Goal: Information Seeking & Learning: Learn about a topic

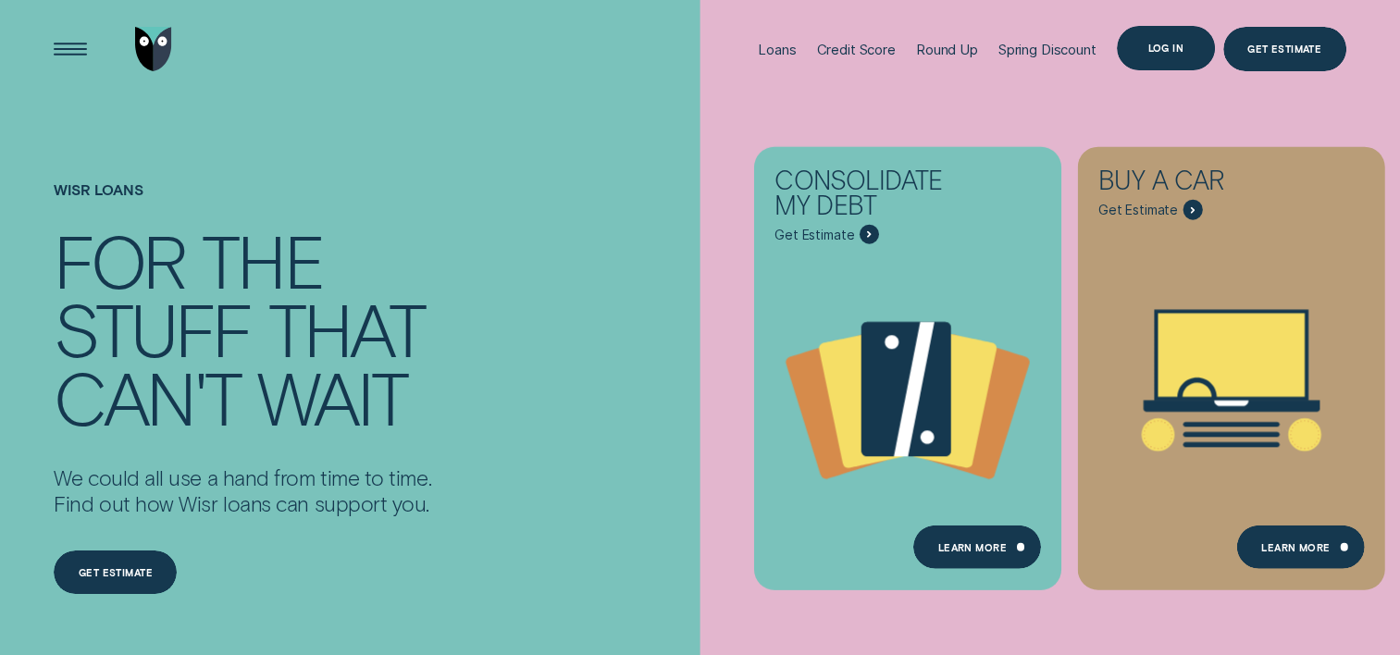
click at [1181, 48] on div "Log in" at bounding box center [1165, 47] width 36 height 8
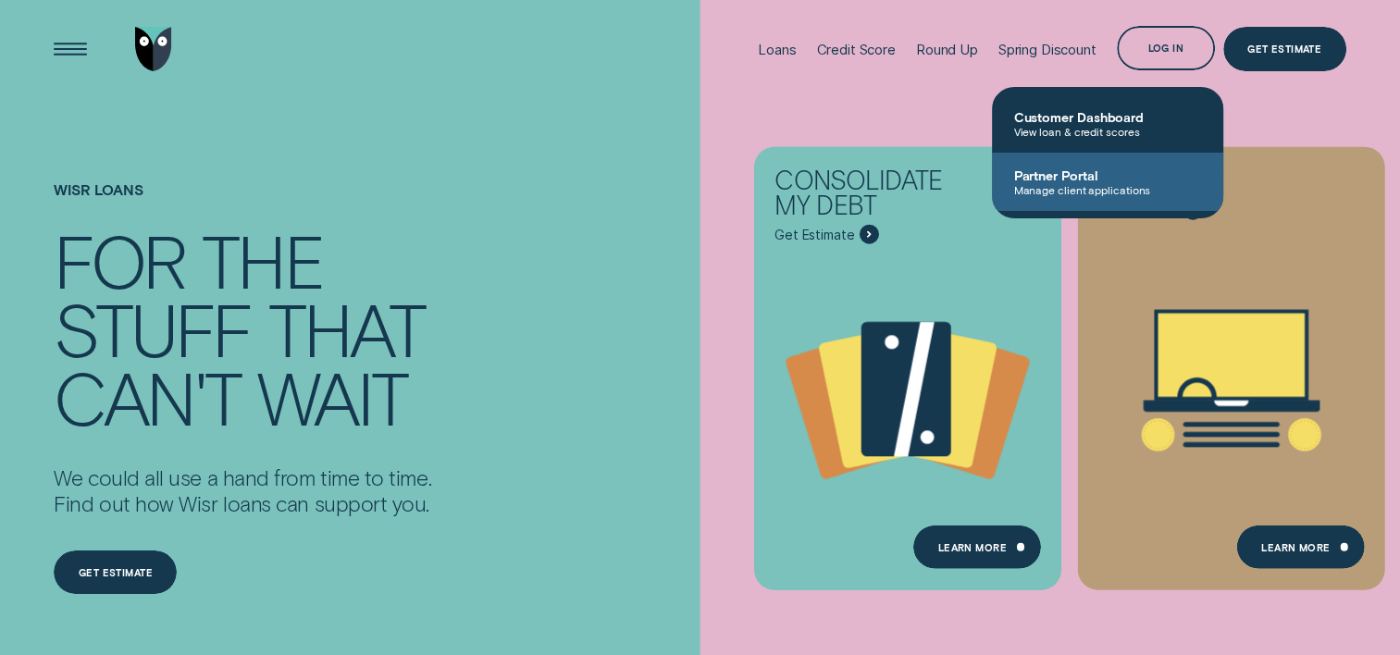
click at [1067, 181] on span "Partner Portal" at bounding box center [1107, 175] width 187 height 16
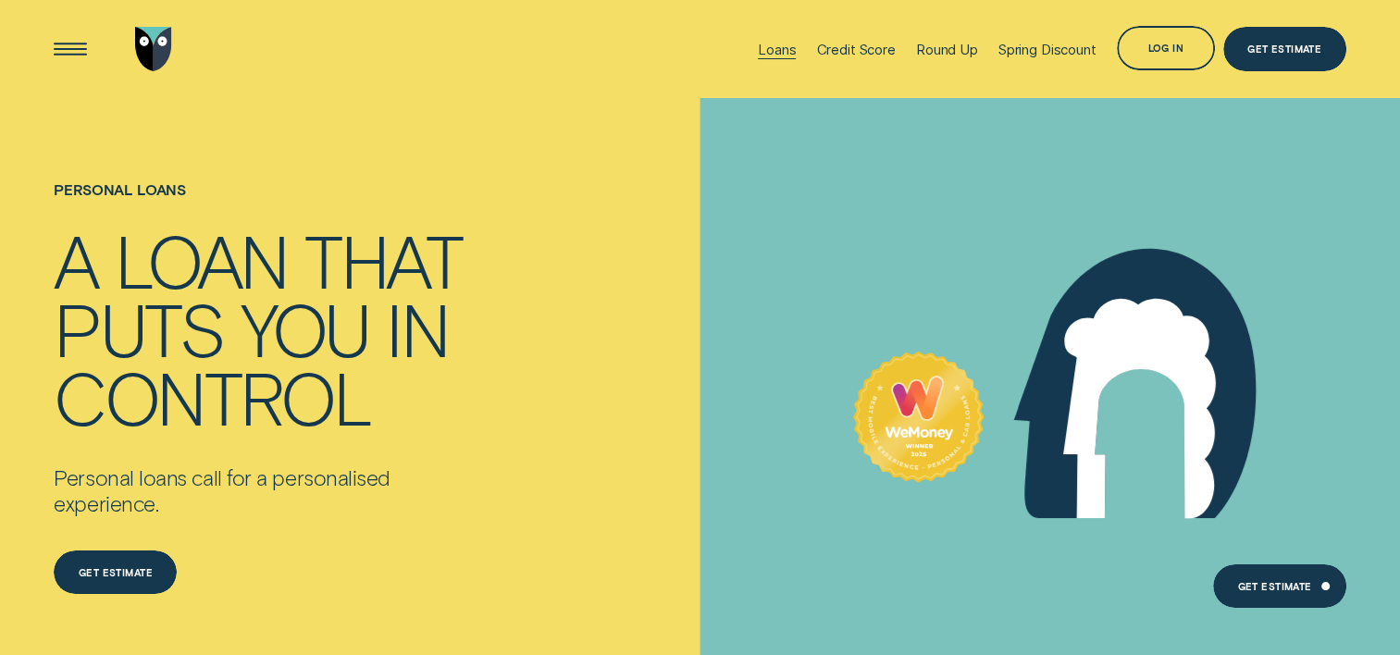
click at [759, 49] on div "Loans" at bounding box center [777, 50] width 38 height 18
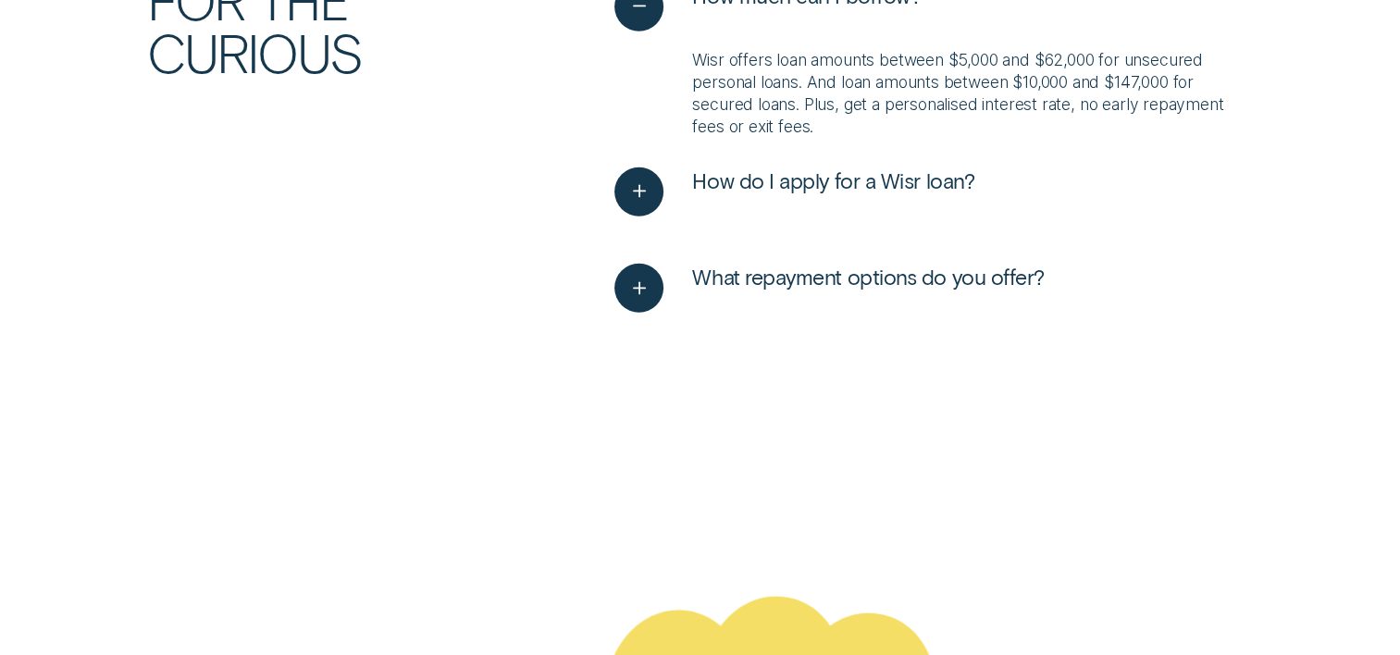
scroll to position [4771, 0]
click at [673, 283] on button "What repayment options do you offer?" at bounding box center [828, 288] width 429 height 49
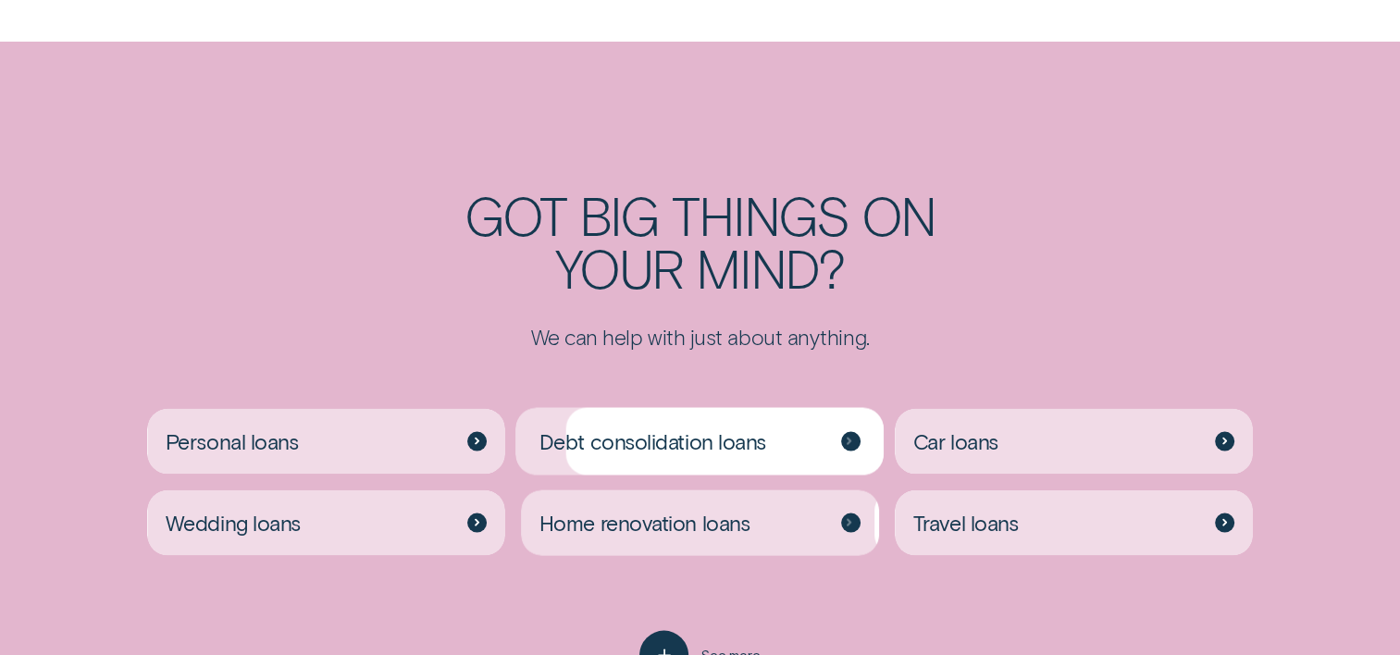
scroll to position [3698, 0]
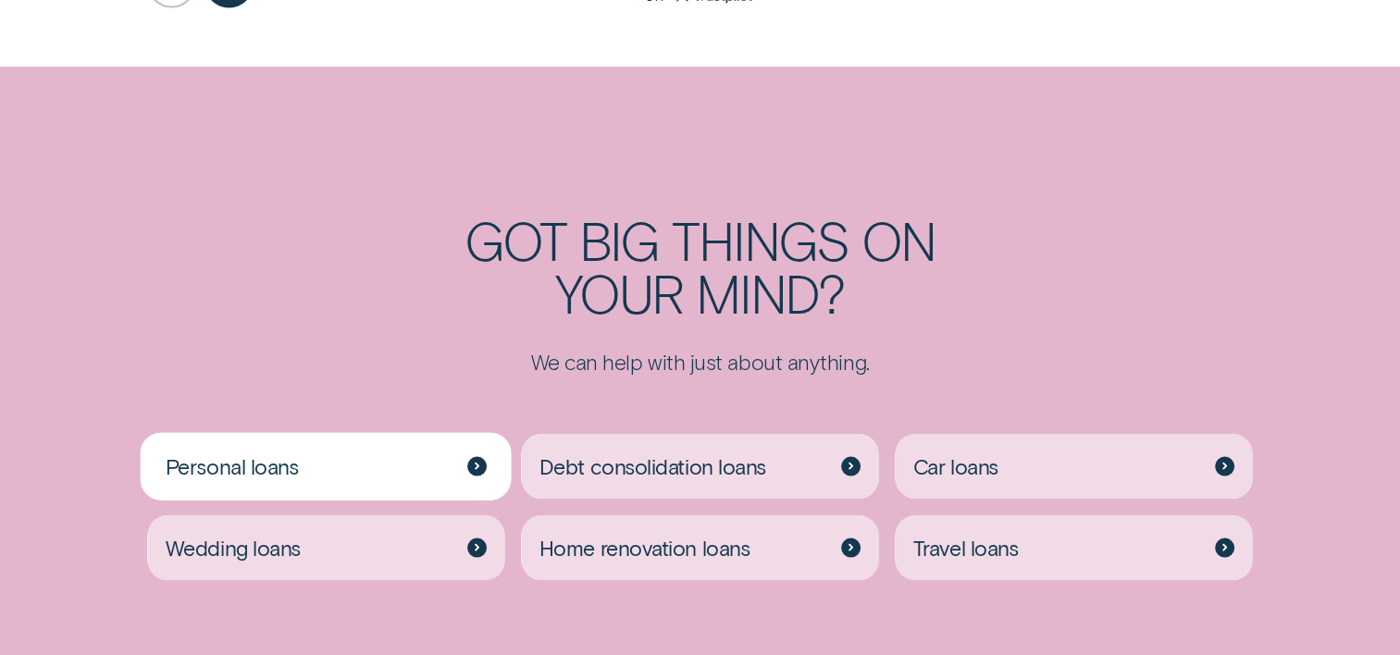
click at [485, 451] on div "Personal loans" at bounding box center [325, 467] width 357 height 66
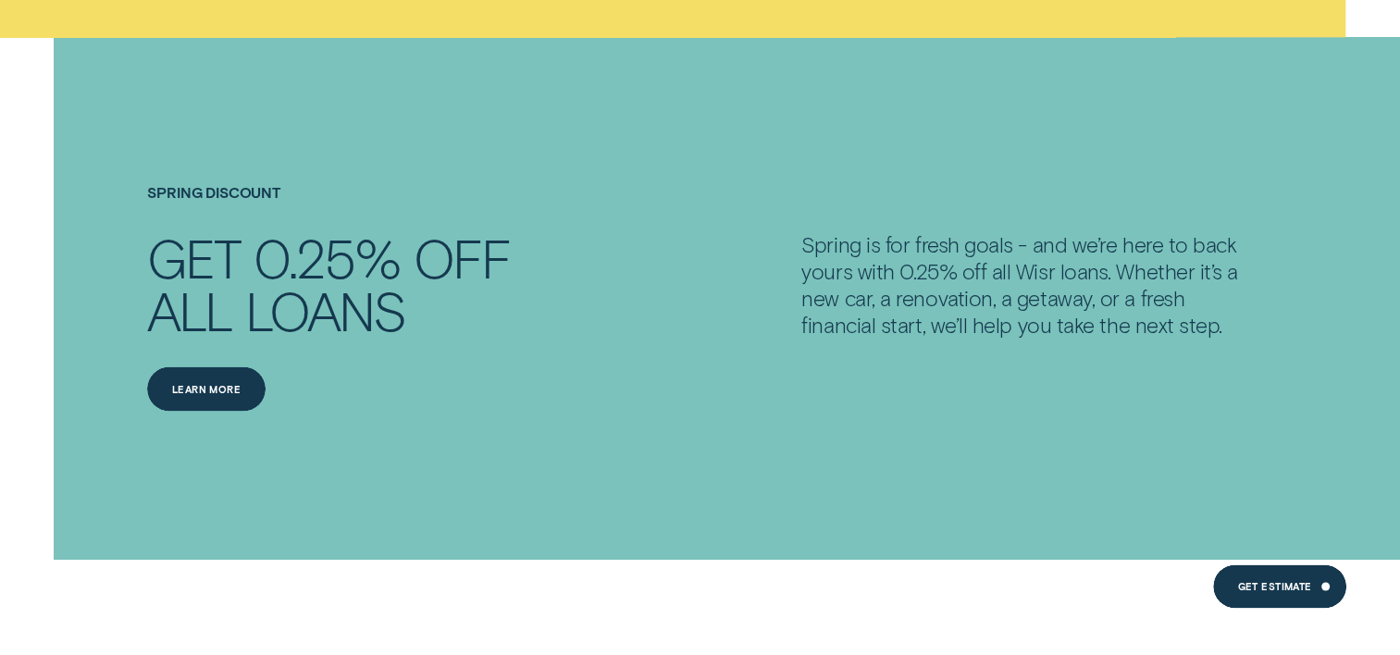
scroll to position [2694, 0]
click at [215, 378] on div "Learn more" at bounding box center [206, 388] width 118 height 44
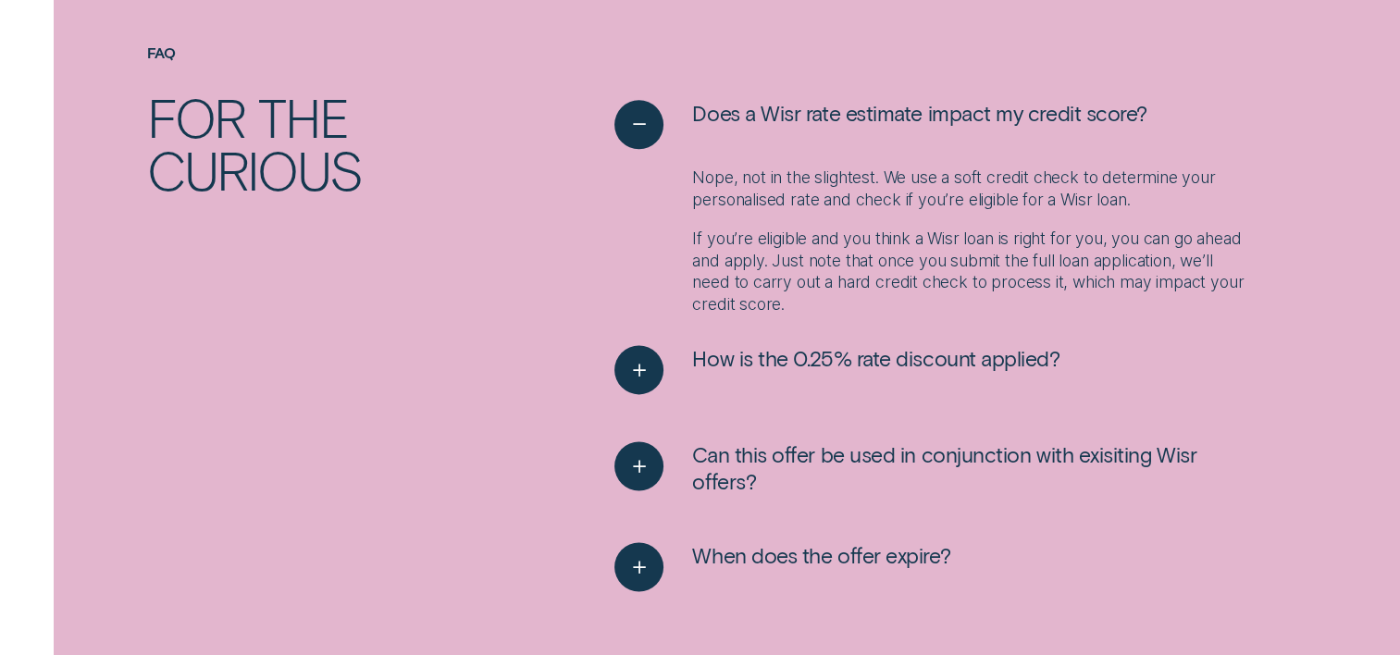
scroll to position [2281, 0]
click at [618, 371] on div "See more" at bounding box center [639, 369] width 50 height 50
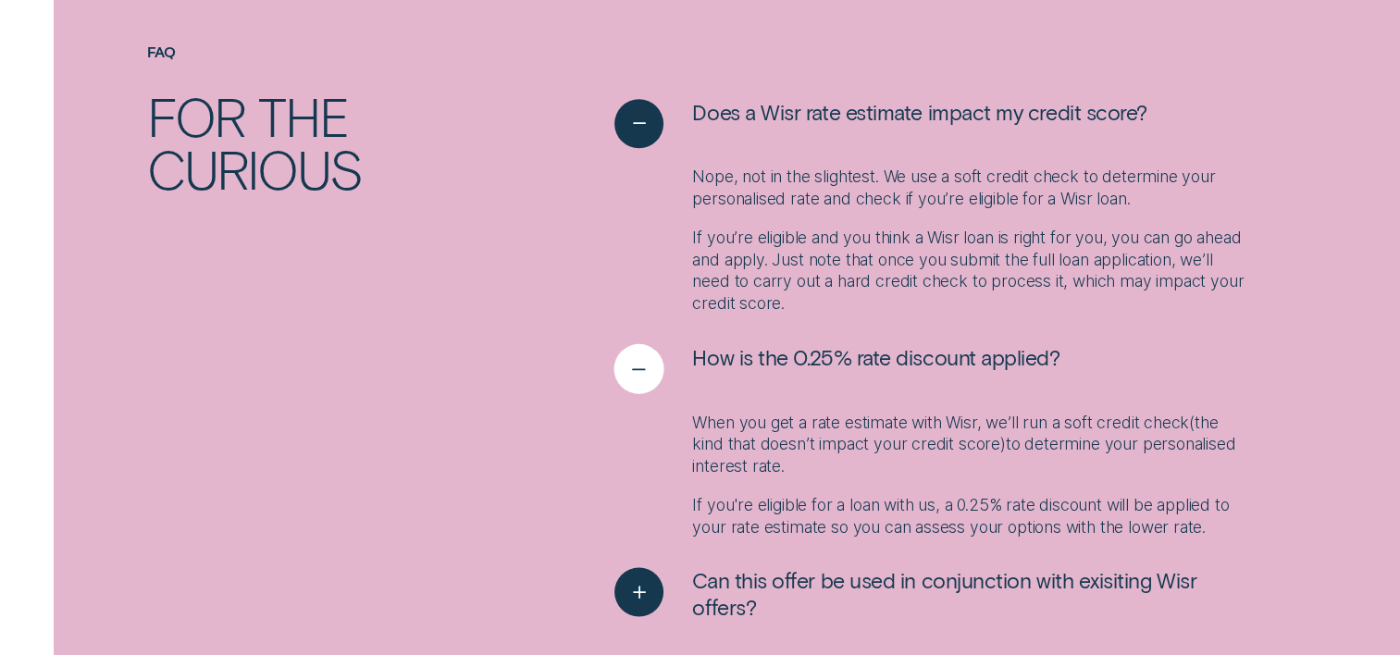
click at [618, 371] on div "See less" at bounding box center [639, 369] width 50 height 50
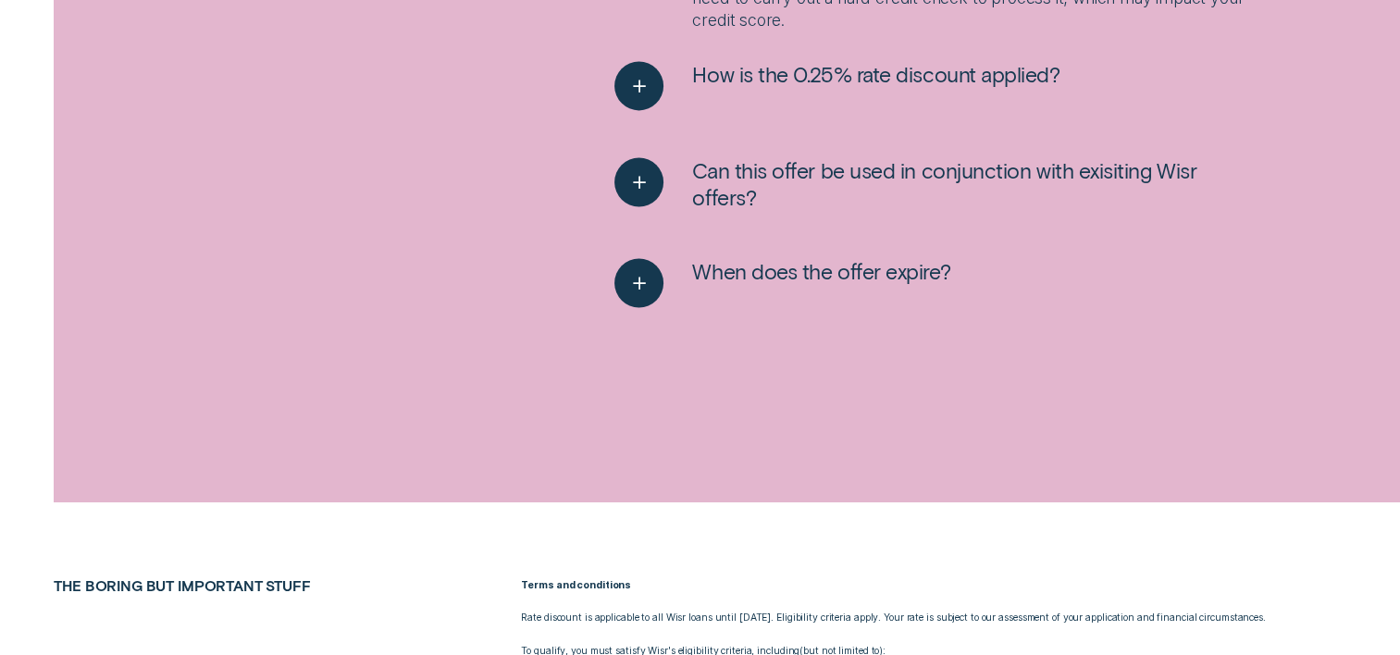
scroll to position [2570, 0]
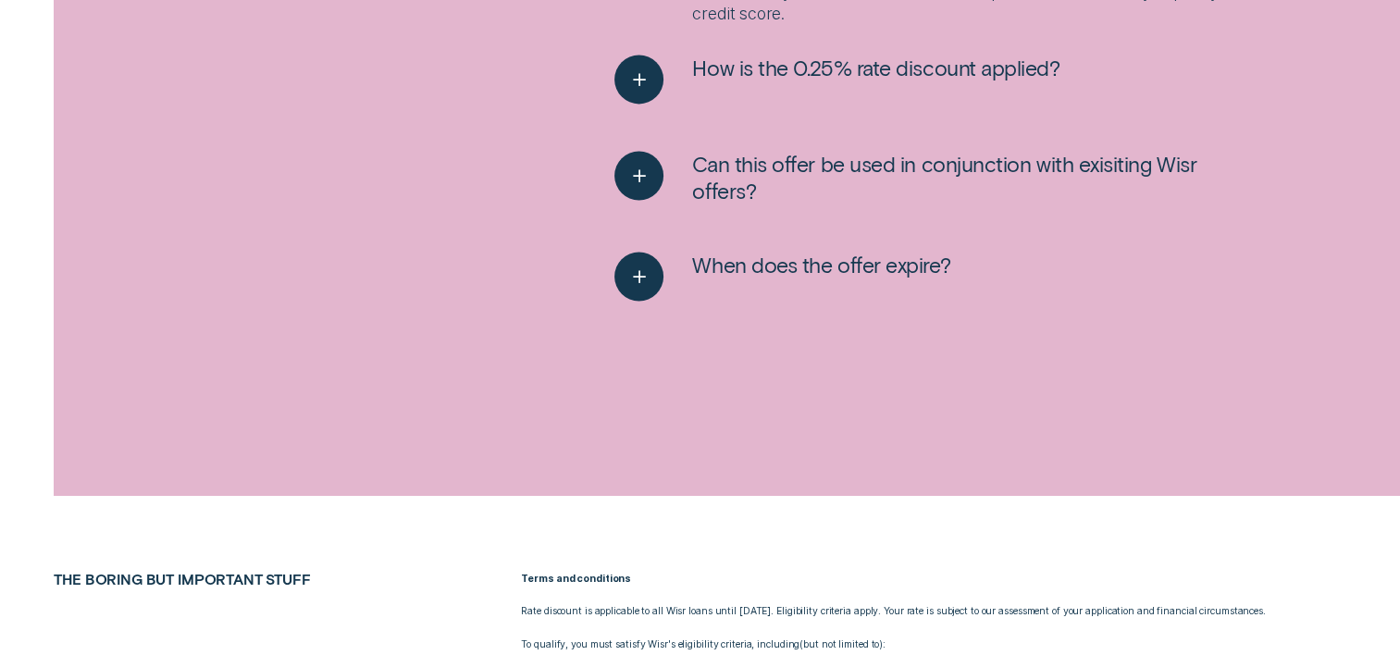
click at [611, 275] on ul "Does a Wisr rate estimate impact my credit score? Nope, not in the slightest. W…" at bounding box center [934, 78] width 654 height 539
click at [624, 278] on div "See more" at bounding box center [639, 277] width 50 height 50
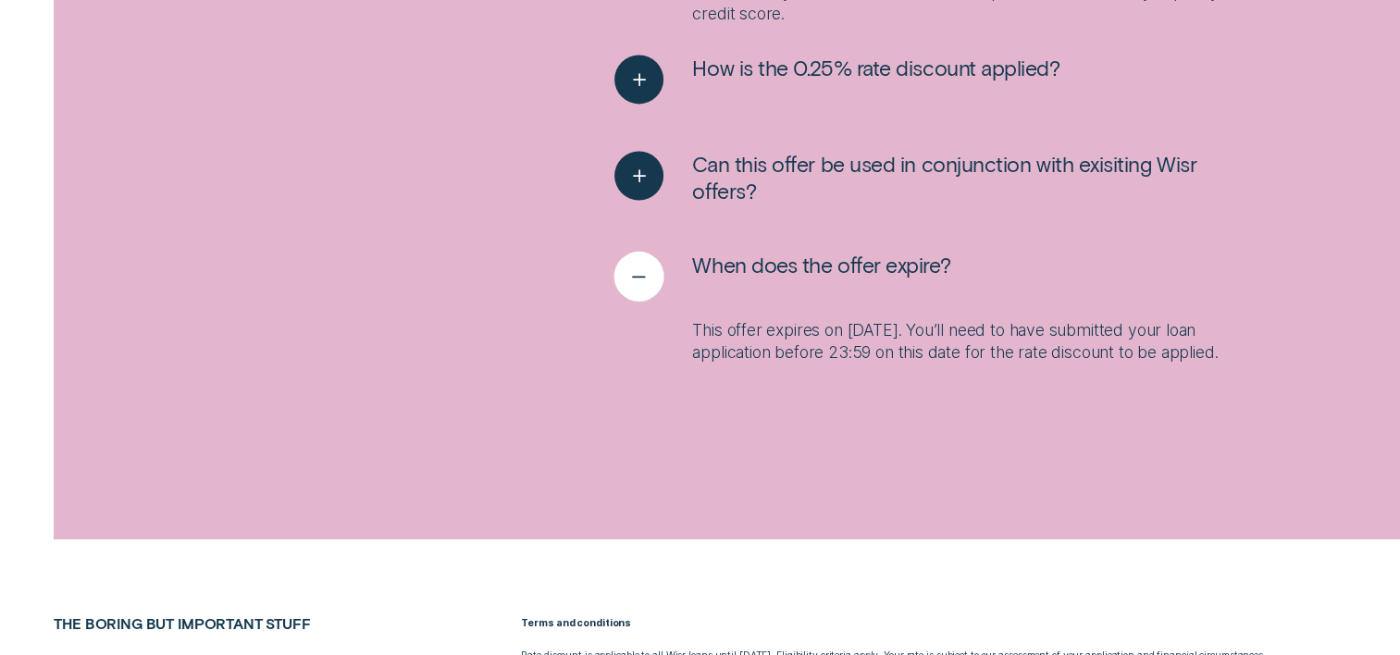
click at [624, 278] on div "See less" at bounding box center [639, 277] width 50 height 50
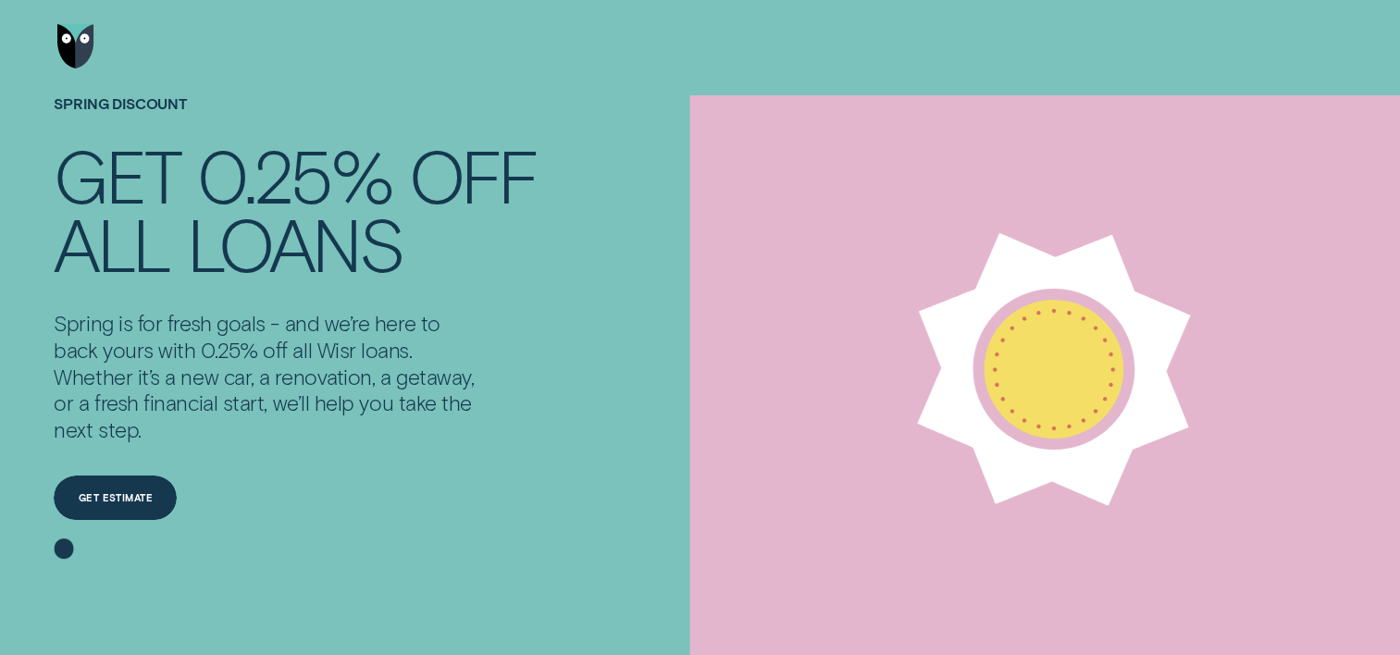
scroll to position [0, 0]
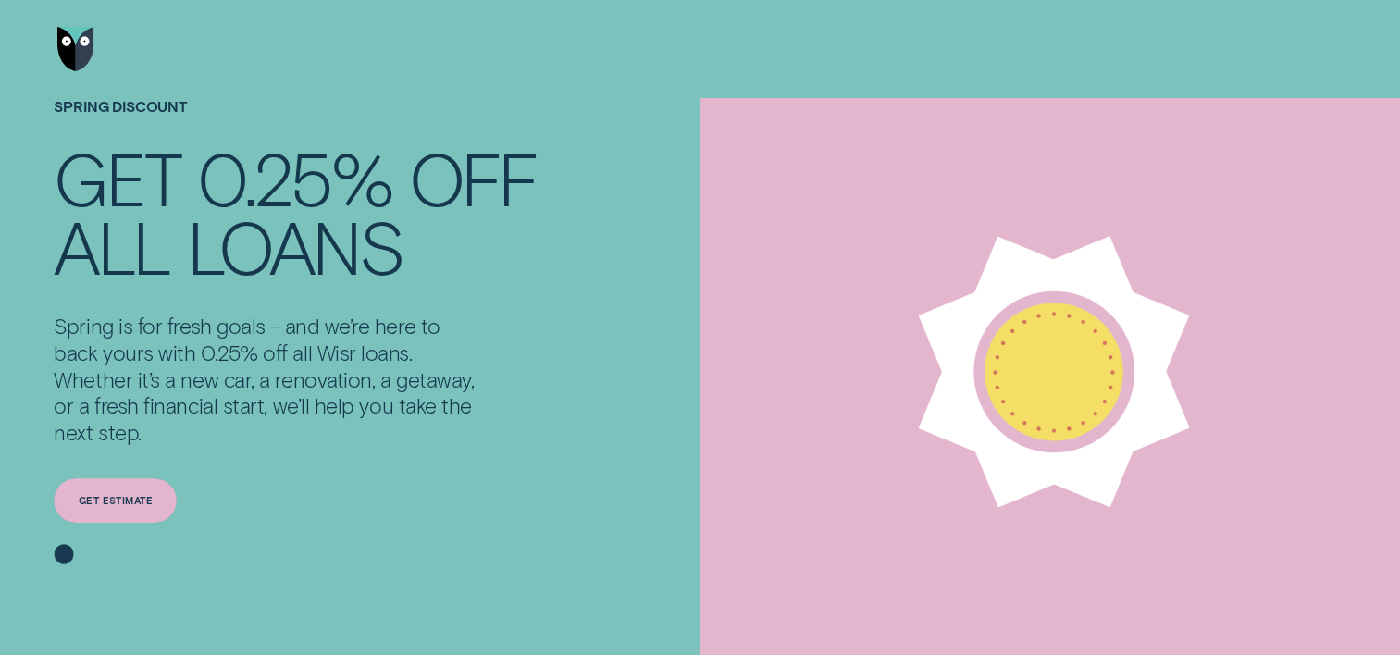
click at [136, 485] on div "Get estimate" at bounding box center [115, 500] width 123 height 44
